Goal: Transaction & Acquisition: Purchase product/service

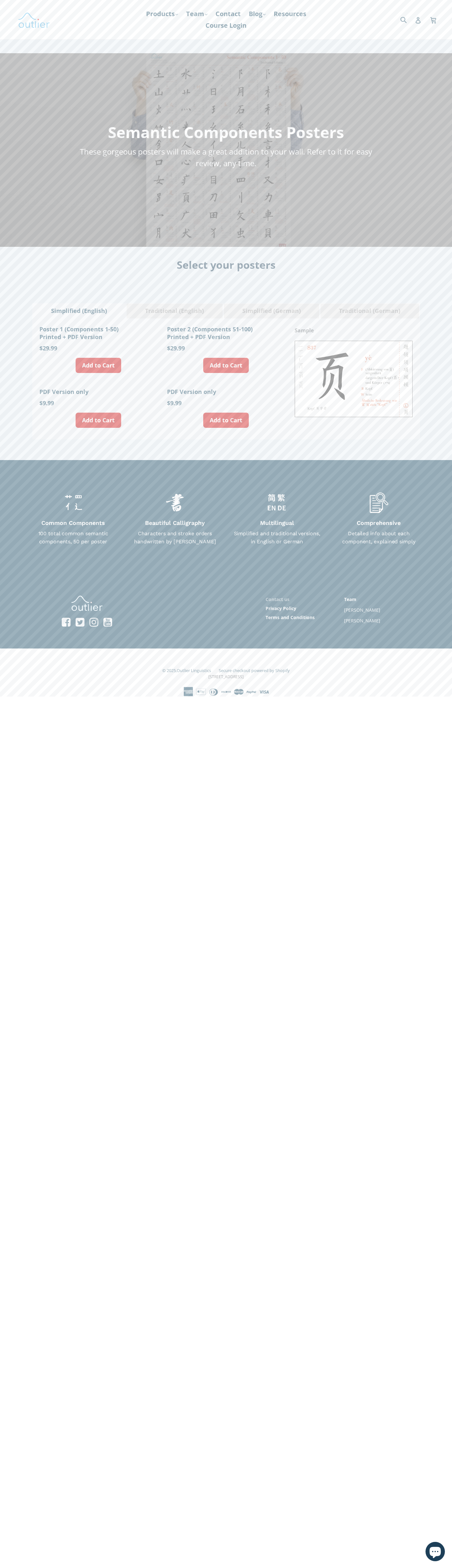
click at [277, 599] on link "Contact us" at bounding box center [277, 600] width 24 height 6
click at [98, 365] on link "Add to Cart" at bounding box center [98, 365] width 46 height 15
click at [433, 19] on icon at bounding box center [433, 19] width 7 height 10
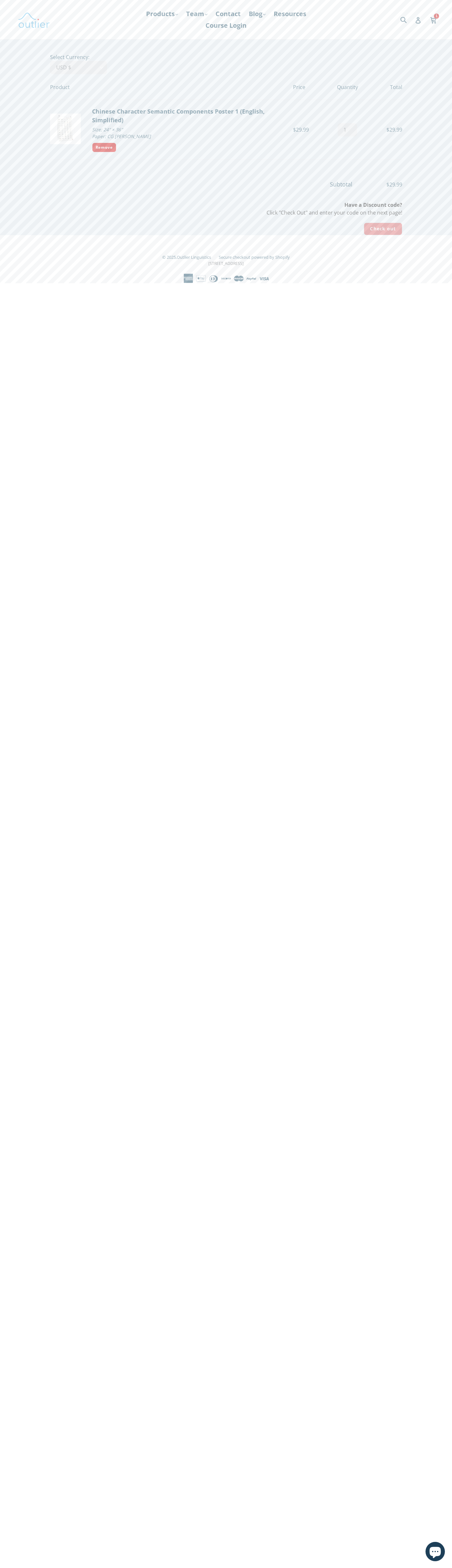
click at [383, 229] on input "Check out" at bounding box center [383, 229] width 38 height 13
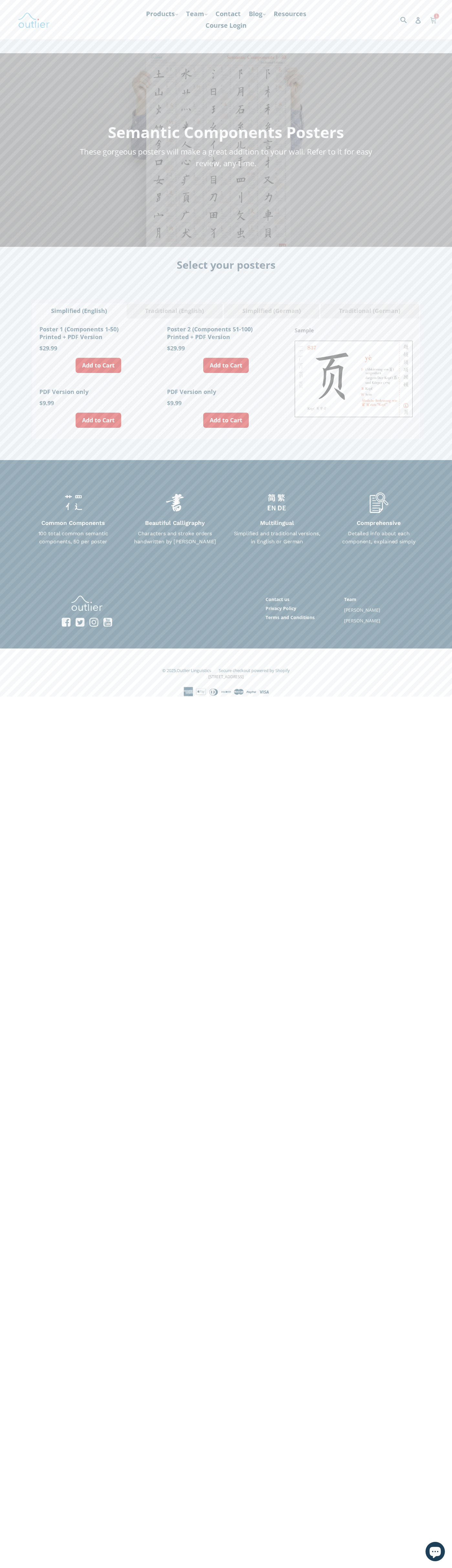
click at [433, 19] on icon at bounding box center [433, 19] width 7 height 10
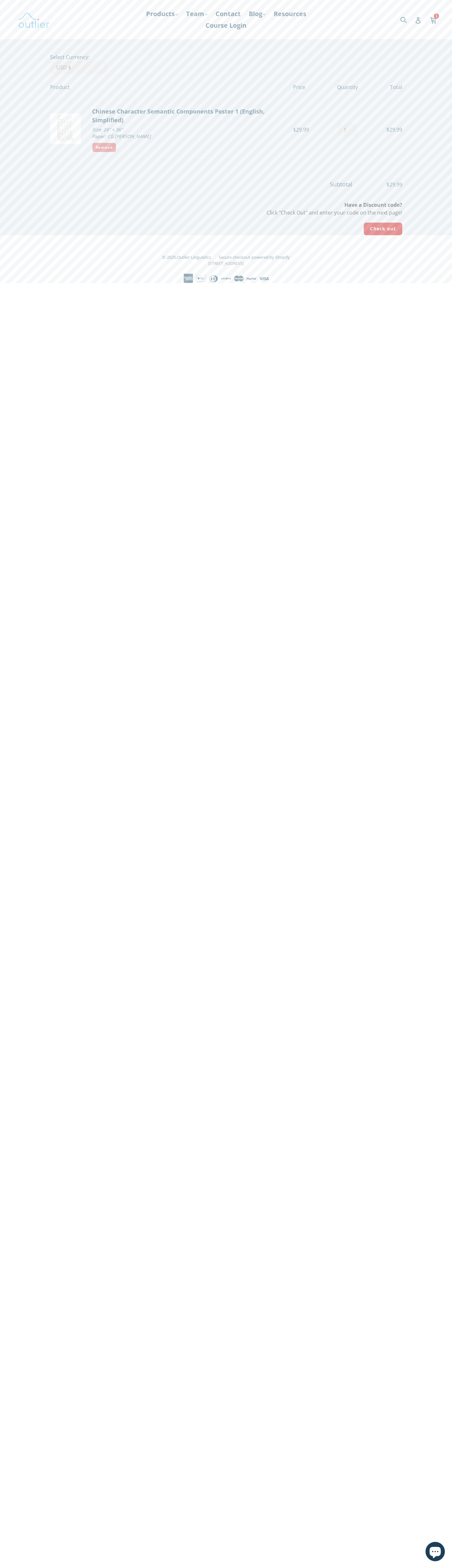
click at [104, 147] on link "Remove" at bounding box center [104, 147] width 24 height 10
